Goal: Browse casually

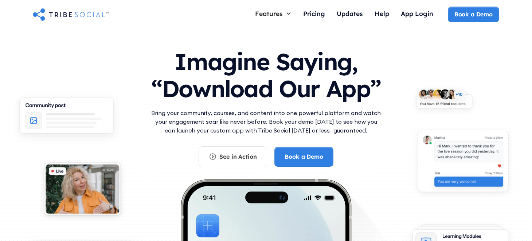
click at [191, 113] on p "Bring your community, courses, and content into one powerful platform and watch…" at bounding box center [265, 122] width 233 height 26
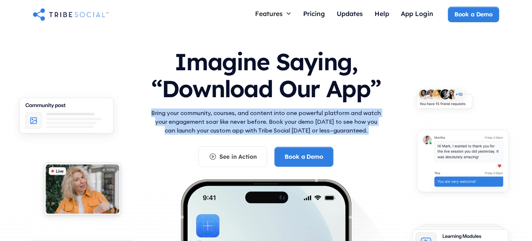
click at [191, 113] on p "Bring your community, courses, and content into one powerful platform and watch…" at bounding box center [265, 122] width 233 height 26
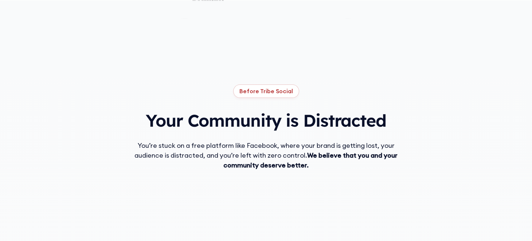
scroll to position [409, 0]
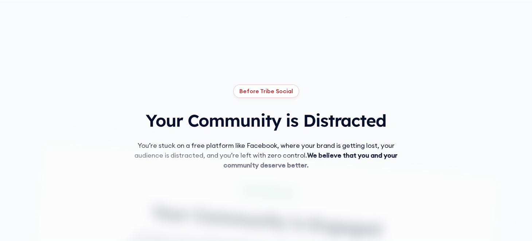
click at [224, 118] on div "Before Tribe Social Your Community is Distracted You’re stuck on a free platfor…" at bounding box center [266, 191] width 466 height 303
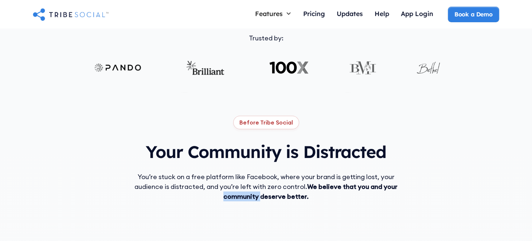
scroll to position [332, 0]
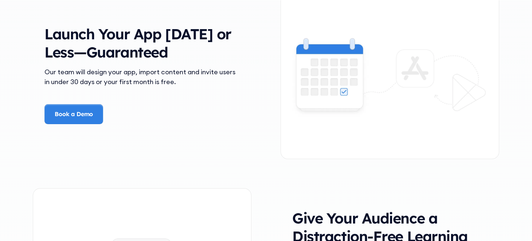
scroll to position [1103, 0]
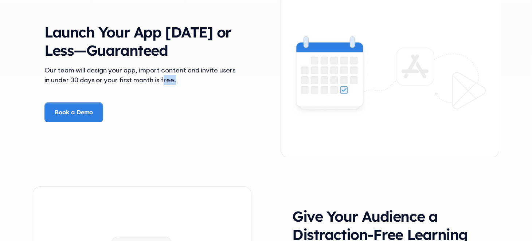
drag, startPoint x: 110, startPoint y: 89, endPoint x: 165, endPoint y: 112, distance: 59.1
click at [164, 112] on div "Launch Your App [DATE] or Less—Guaranteed Our team will design your app, import…" at bounding box center [266, 73] width 466 height 198
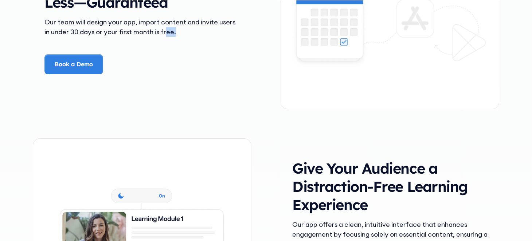
click at [165, 112] on div "Launch Your App [DATE] or Less—Guaranteed Our team will design your app, import…" at bounding box center [266, 25] width 466 height 198
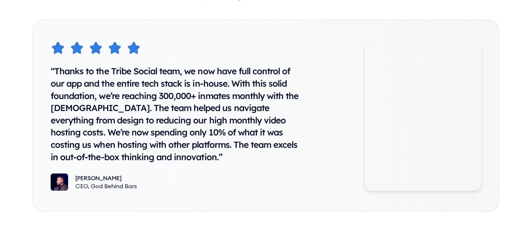
scroll to position [3711, 0]
